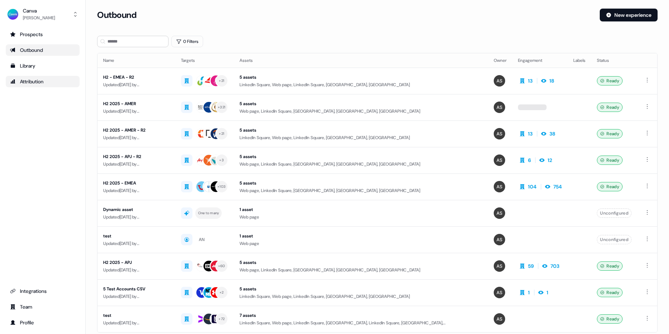
click at [44, 81] on div "Attribution" at bounding box center [42, 81] width 65 height 7
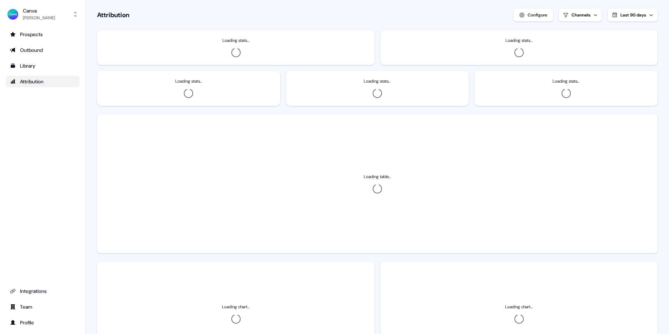
click at [58, 80] on div "Attribution" at bounding box center [42, 81] width 65 height 7
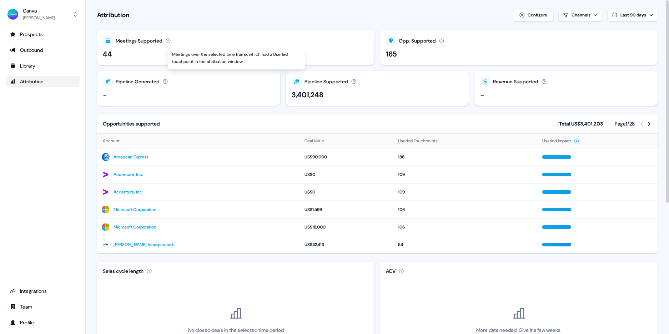
click at [171, 40] on icon "button" at bounding box center [168, 41] width 6 height 6
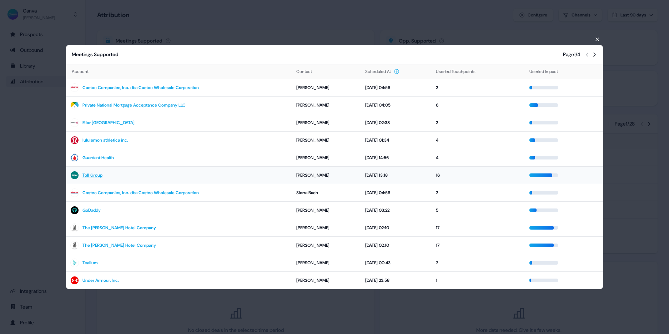
click at [544, 176] on span at bounding box center [541, 175] width 23 height 4
click at [598, 40] on icon "button" at bounding box center [597, 39] width 3 height 3
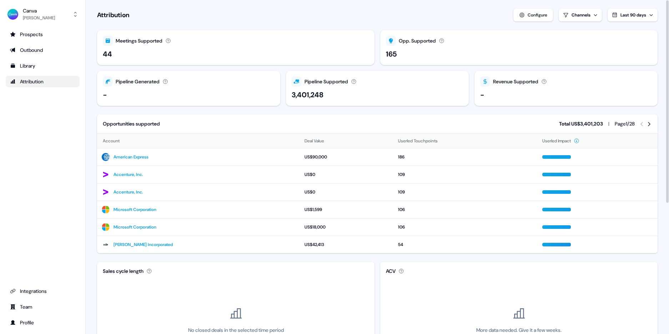
click at [594, 13] on html "For the best experience switch devices to a bigger screen. Go to [DOMAIN_NAME] …" at bounding box center [334, 167] width 669 height 334
click at [577, 55] on div "Outbound" at bounding box center [570, 55] width 20 height 7
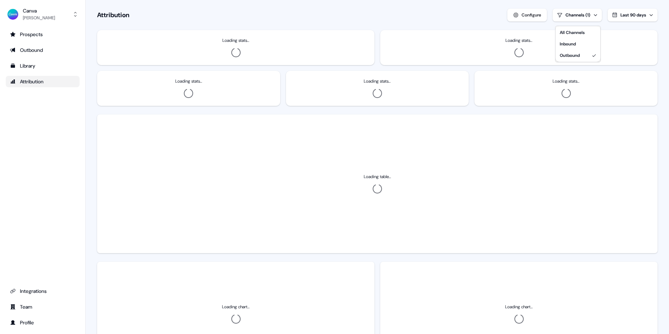
click at [471, 16] on html "For the best experience switch devices to a bigger screen. Go to [DOMAIN_NAME] …" at bounding box center [334, 167] width 669 height 334
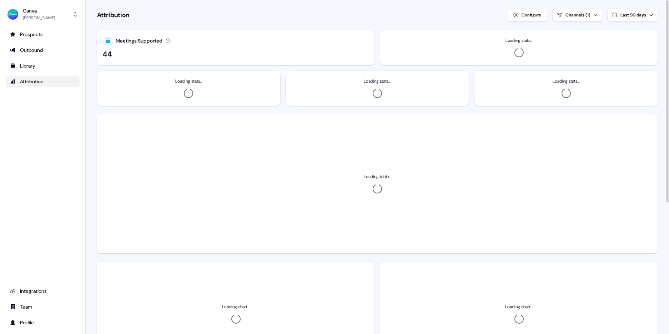
click at [531, 16] on div "Configure" at bounding box center [532, 14] width 20 height 7
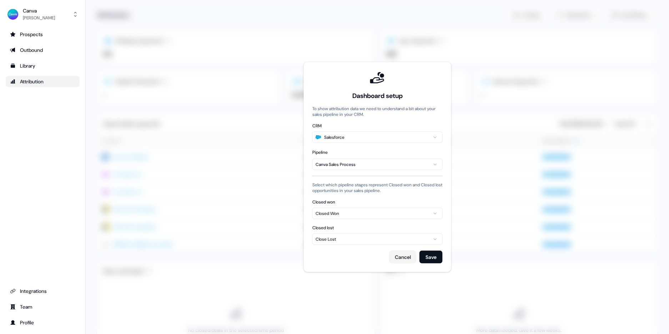
click at [499, 20] on span at bounding box center [378, 167] width 584 height 334
click at [392, 260] on button "Cancel" at bounding box center [403, 256] width 28 height 13
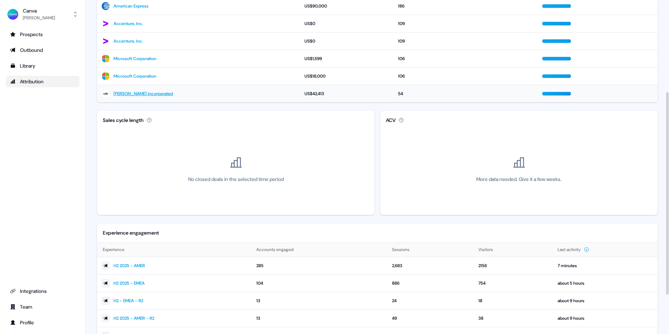
scroll to position [216, 0]
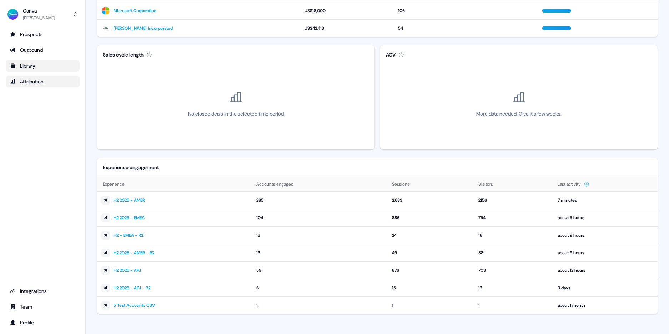
click at [31, 63] on div "Library" at bounding box center [42, 65] width 65 height 7
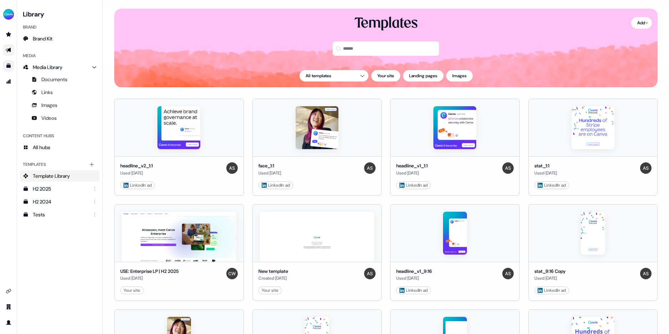
click at [7, 49] on icon "Go to outbound experience" at bounding box center [9, 50] width 6 height 6
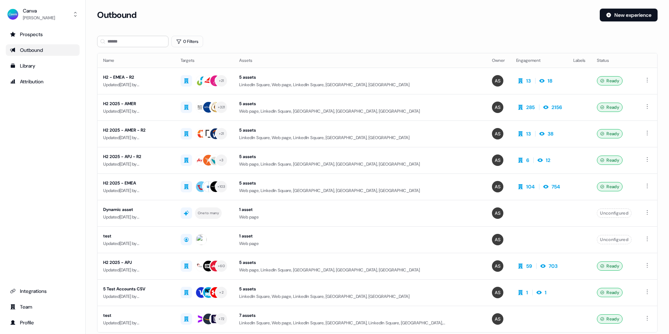
click at [10, 49] on icon "Go to outbound experience" at bounding box center [13, 50] width 6 height 6
click at [34, 49] on div "Outbound" at bounding box center [42, 49] width 65 height 7
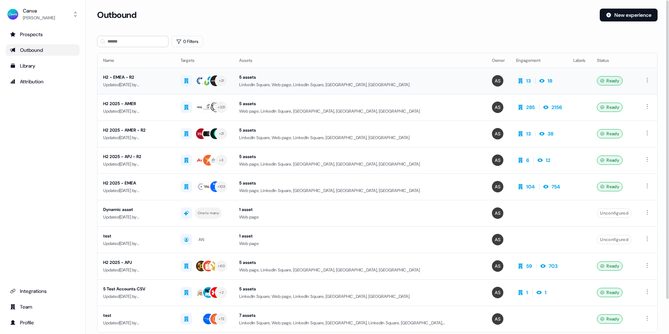
click at [164, 80] on div "H2 - EMEA - R2" at bounding box center [136, 77] width 66 height 7
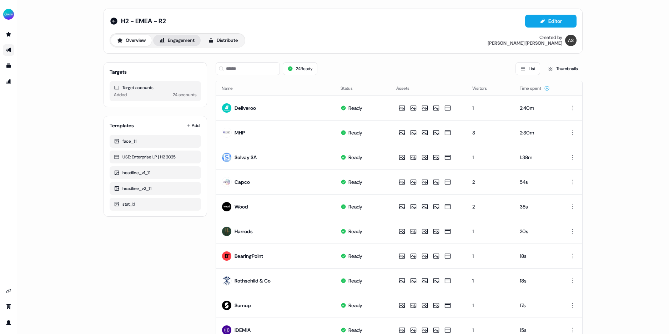
click at [178, 39] on button "Engagement" at bounding box center [177, 40] width 48 height 11
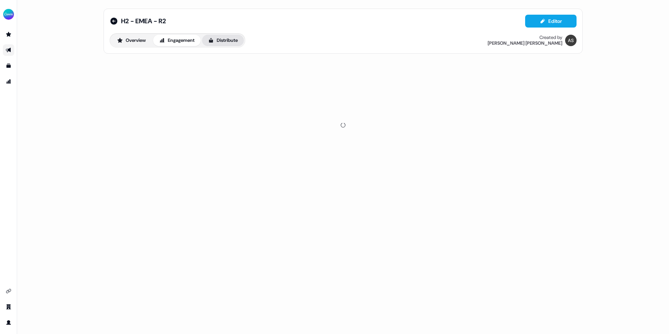
click at [232, 40] on button "Distribute" at bounding box center [223, 40] width 42 height 11
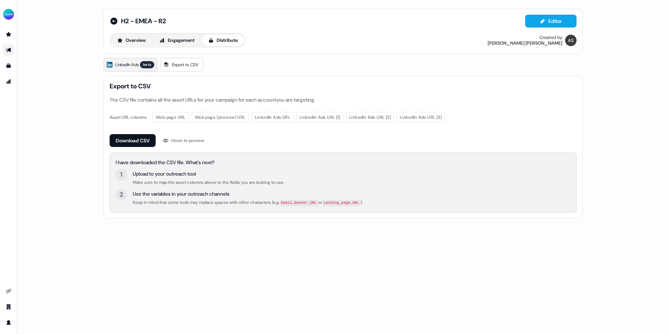
click at [135, 64] on span "LinkedIn Ads" at bounding box center [126, 64] width 23 height 7
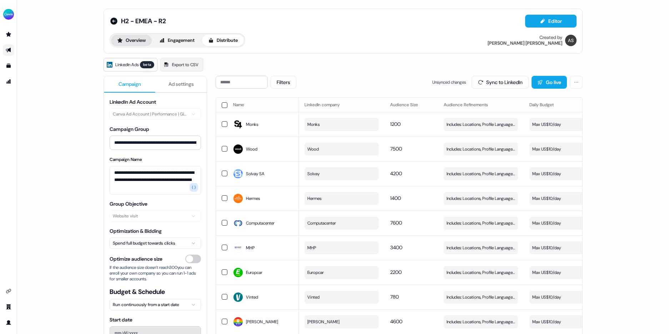
drag, startPoint x: 123, startPoint y: 37, endPoint x: 129, endPoint y: 41, distance: 6.9
click at [123, 37] on button "Overview" at bounding box center [131, 40] width 41 height 11
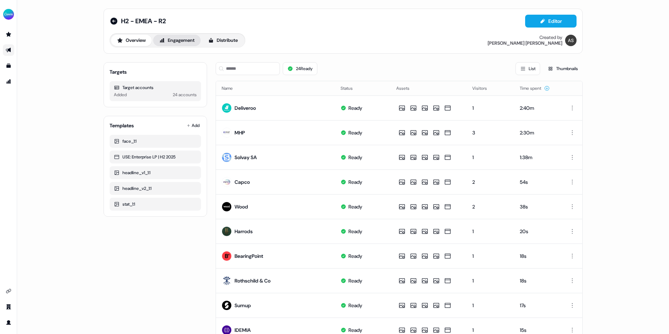
click at [187, 44] on button "Engagement" at bounding box center [177, 40] width 48 height 11
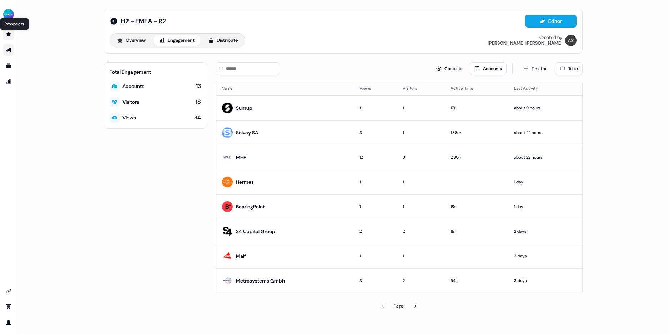
click at [8, 34] on icon "Go to prospects" at bounding box center [8, 34] width 5 height 5
